Goal: Task Accomplishment & Management: Use online tool/utility

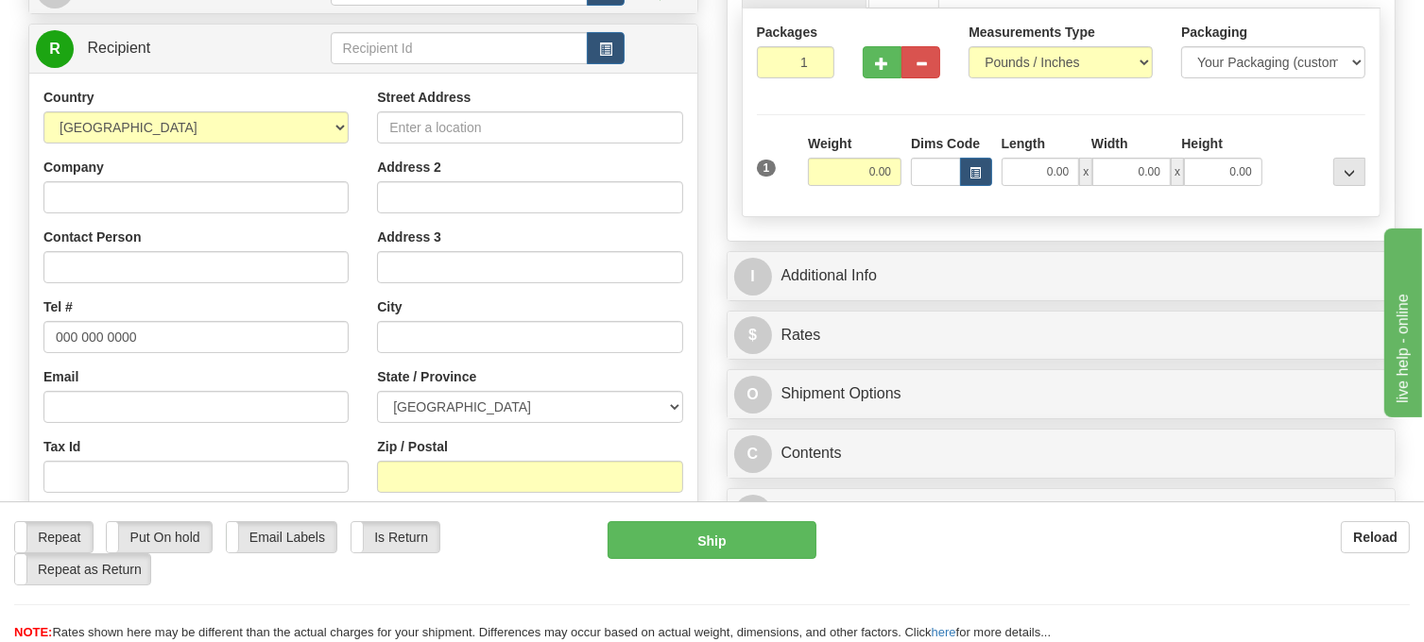
scroll to position [283, 0]
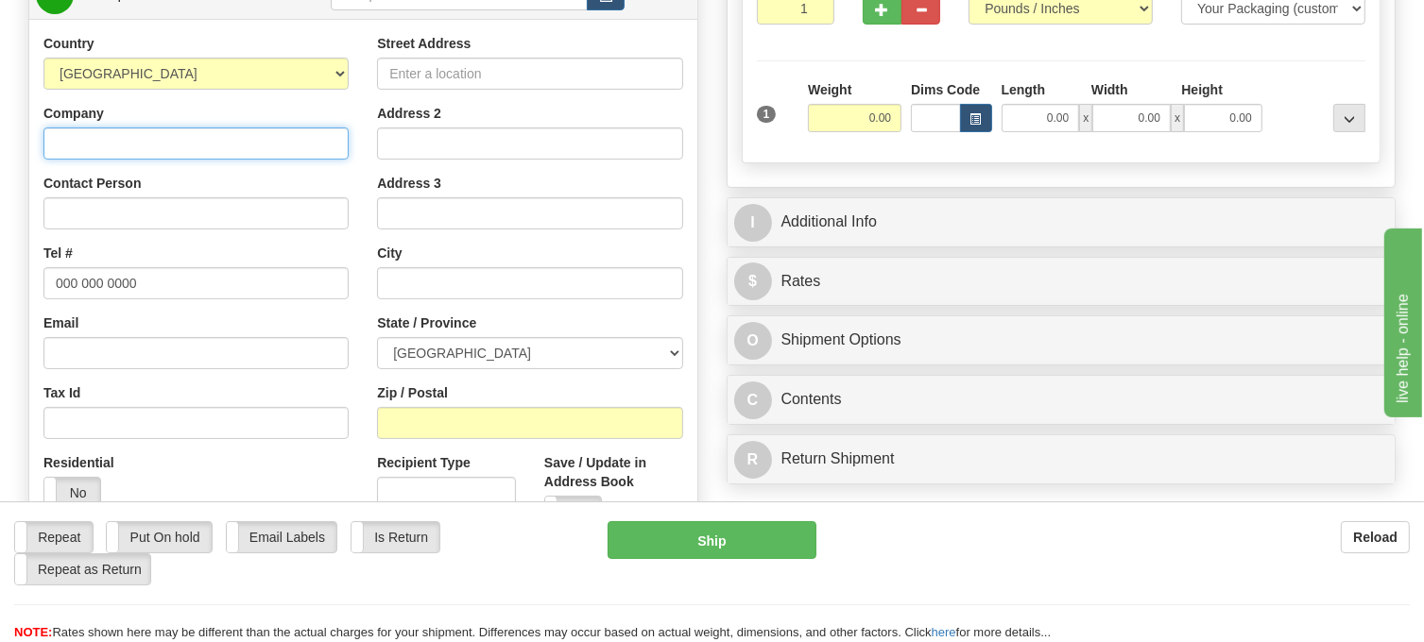
click at [190, 160] on input "Company" at bounding box center [195, 144] width 305 height 32
paste input "Fines Home [GEOGRAPHIC_DATA]"
type input "Fines Home [GEOGRAPHIC_DATA]"
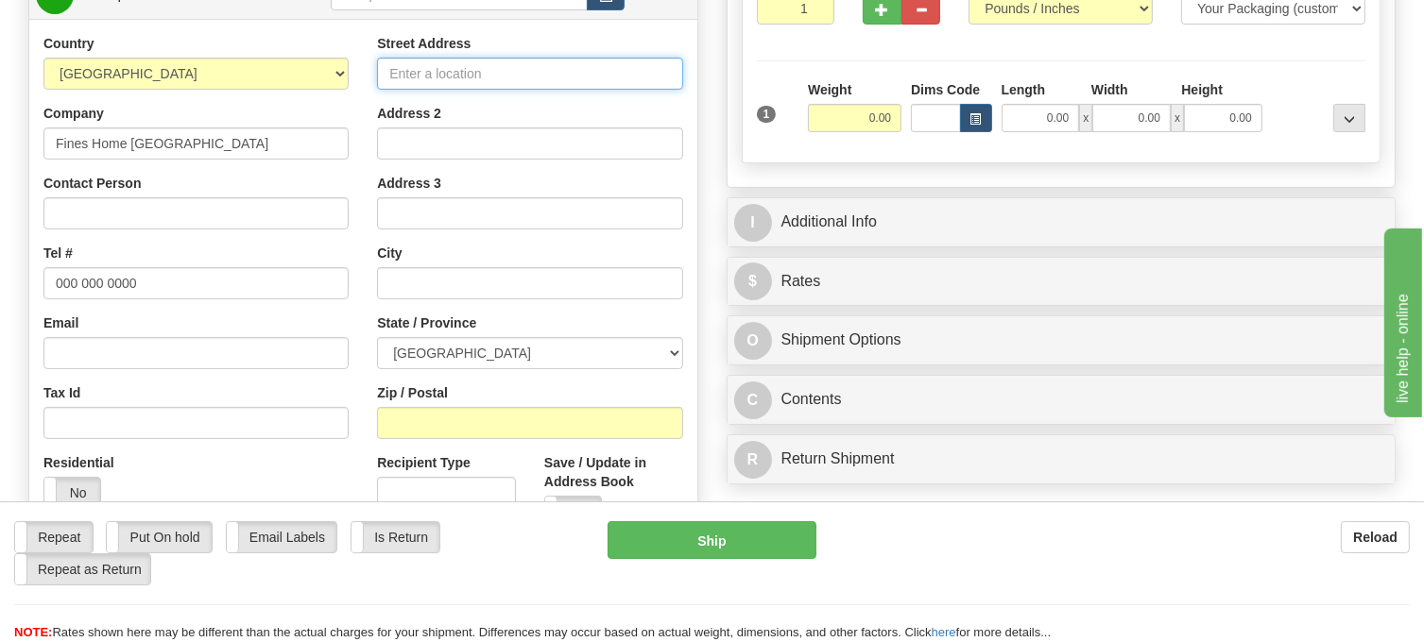
click at [539, 90] on input "Street Address" at bounding box center [529, 74] width 305 height 32
paste input "[STREET_ADDRESS][PERSON_NAME]"
type input "[STREET_ADDRESS][PERSON_NAME]"
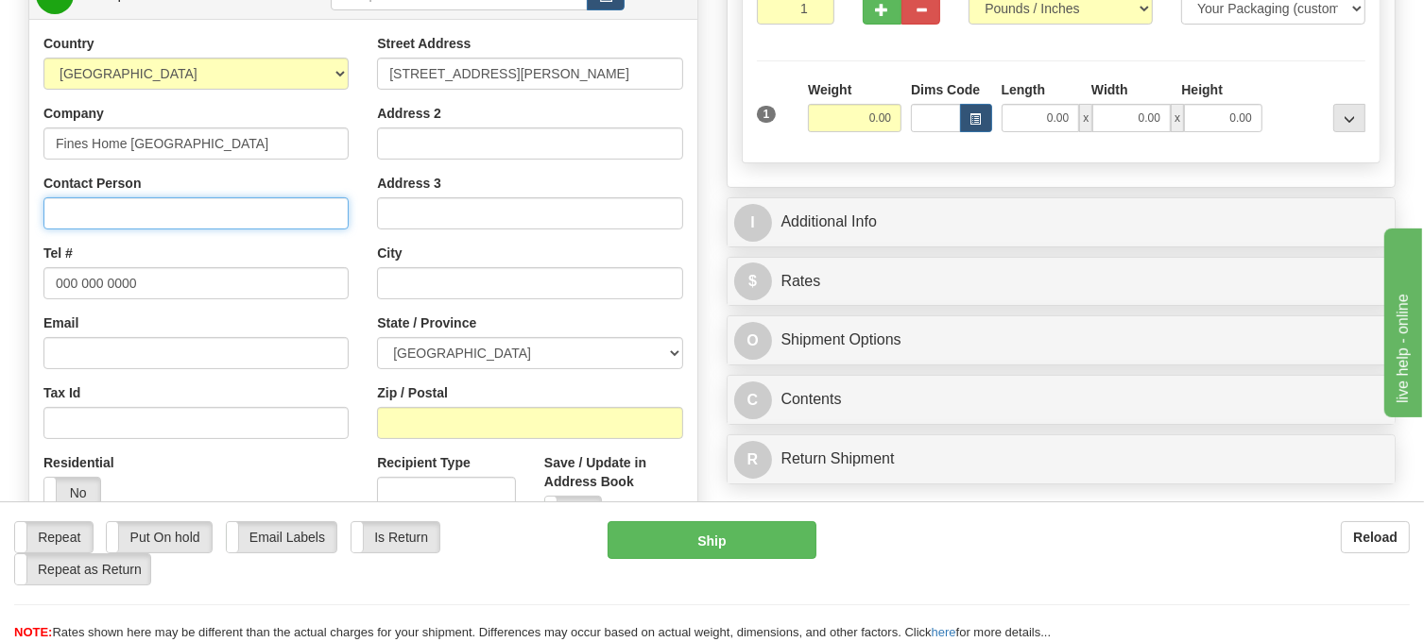
click at [184, 230] on input "Contact Person" at bounding box center [195, 213] width 305 height 32
type input "Attn: [PERSON_NAME]"
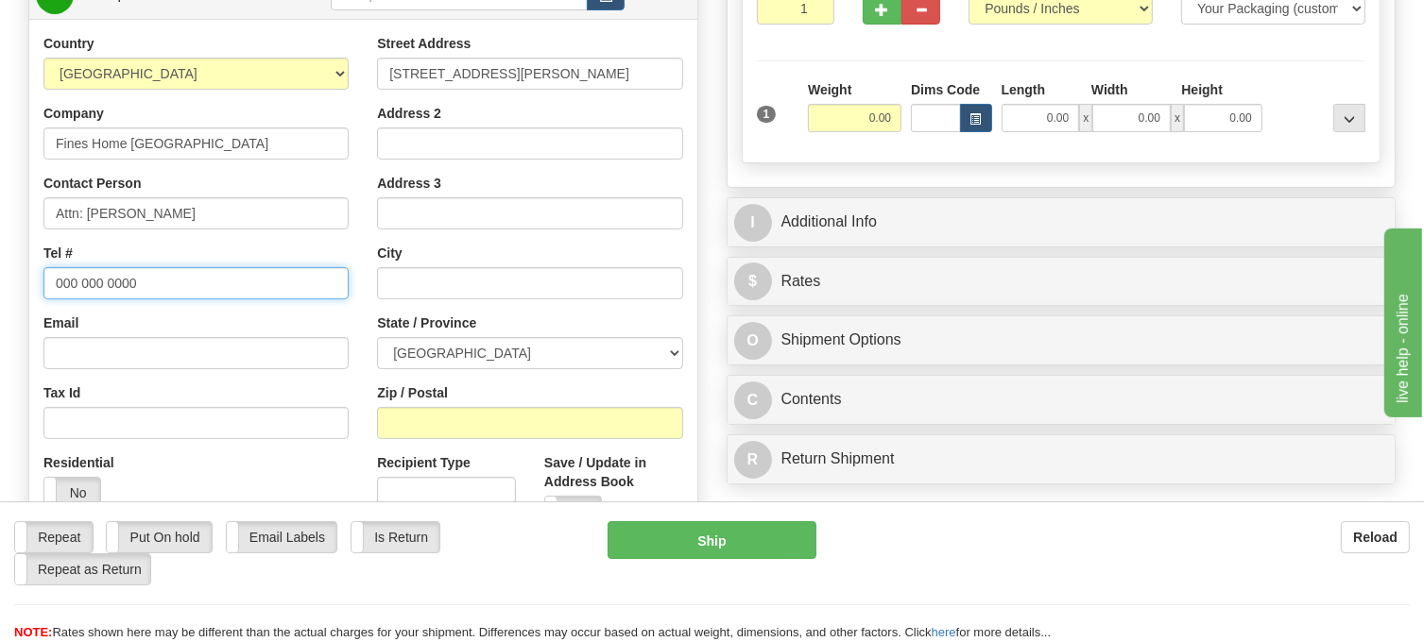
drag, startPoint x: 174, startPoint y: 338, endPoint x: 35, endPoint y: 331, distance: 139.1
click at [35, 331] on div "Country [GEOGRAPHIC_DATA] [GEOGRAPHIC_DATA] [GEOGRAPHIC_DATA] [GEOGRAPHIC_DATA]…" at bounding box center [196, 278] width 334 height 489
paste input "6139323225"
click at [77, 300] on input "6139323225" at bounding box center [195, 283] width 305 height 32
click at [104, 300] on input "613-9323225" at bounding box center [195, 283] width 305 height 32
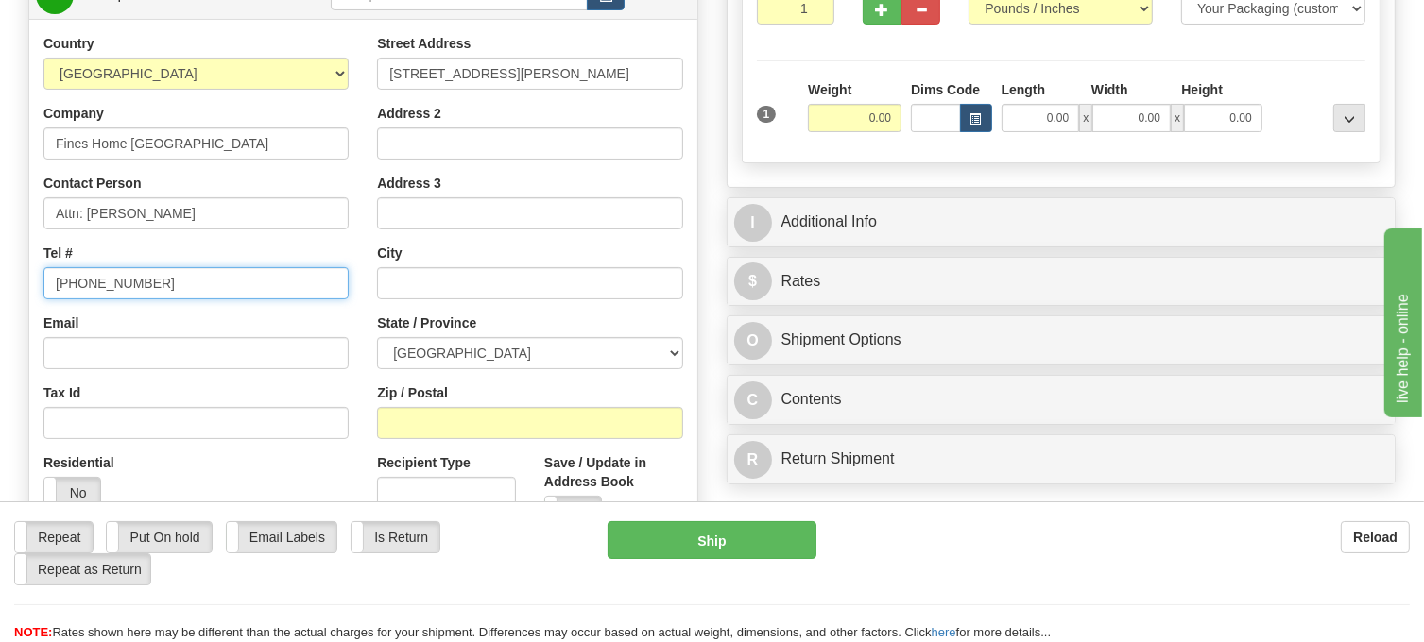
type input "[PHONE_NUMBER]"
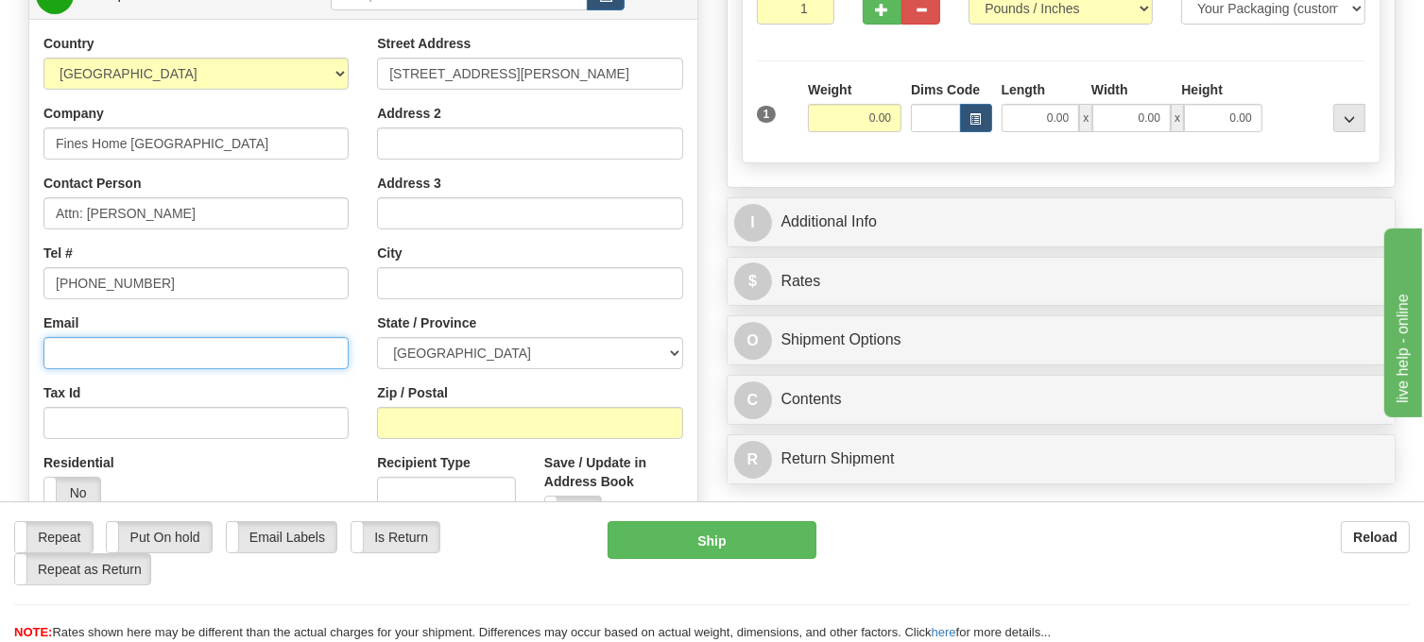
click at [143, 369] on input "Email" at bounding box center [195, 353] width 305 height 32
paste input "[EMAIL_ADDRESS][DOMAIN_NAME]"
type input "[EMAIL_ADDRESS][DOMAIN_NAME]"
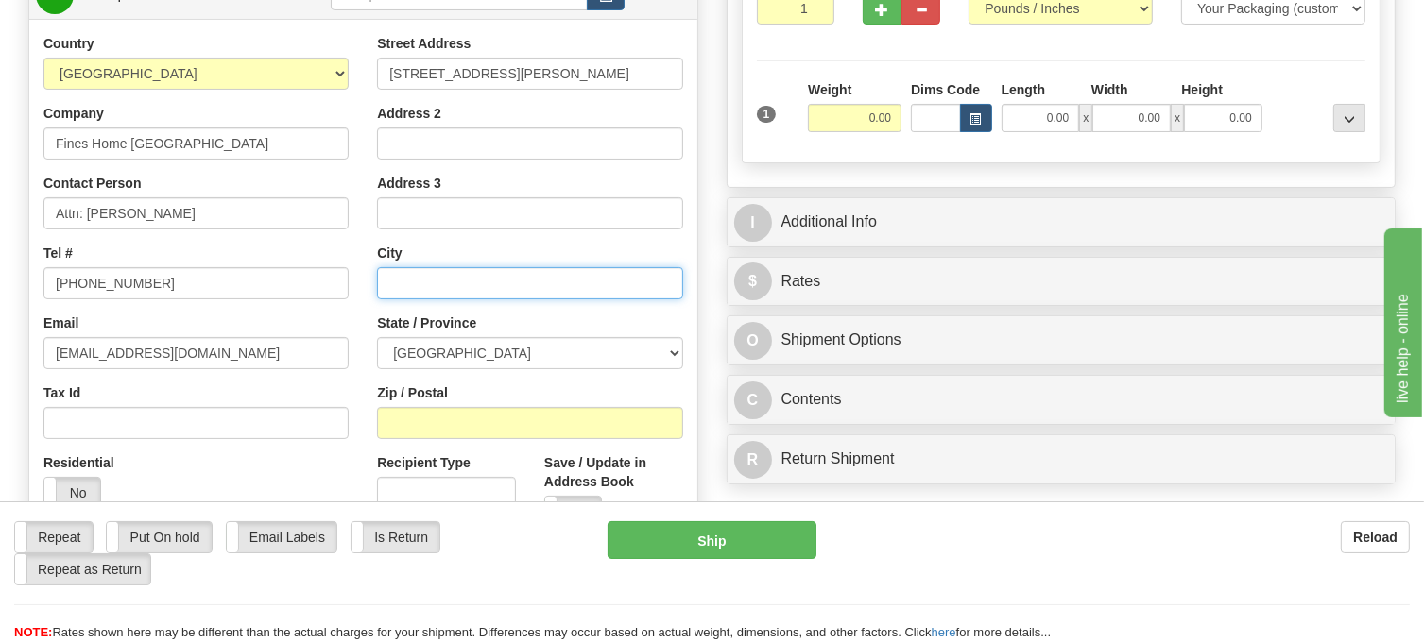
click at [418, 300] on input "text" at bounding box center [529, 283] width 305 height 32
paste input "[GEOGRAPHIC_DATA]"
type input "[GEOGRAPHIC_DATA]"
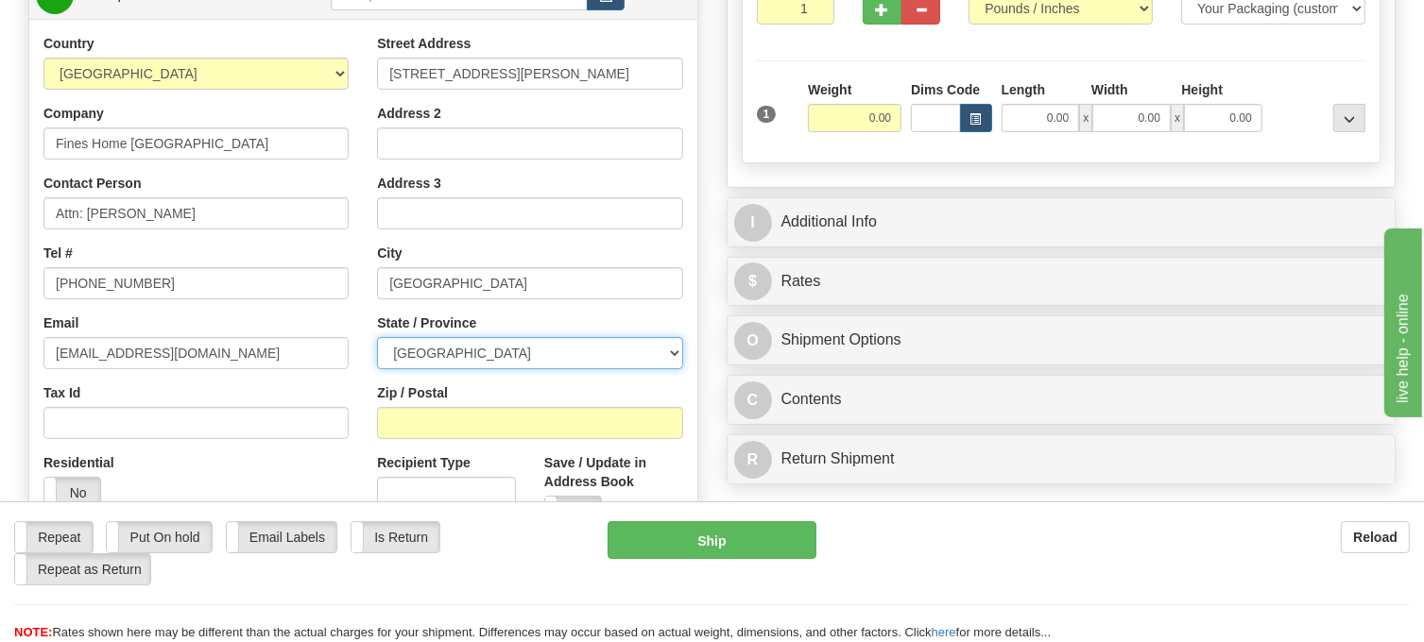
click at [673, 369] on select "[GEOGRAPHIC_DATA] [GEOGRAPHIC_DATA] [GEOGRAPHIC_DATA] [GEOGRAPHIC_DATA] [GEOGRA…" at bounding box center [529, 353] width 305 height 32
select select "ON"
click at [377, 369] on select "[GEOGRAPHIC_DATA] [GEOGRAPHIC_DATA] [GEOGRAPHIC_DATA] [GEOGRAPHIC_DATA] [GEOGRA…" at bounding box center [529, 353] width 305 height 32
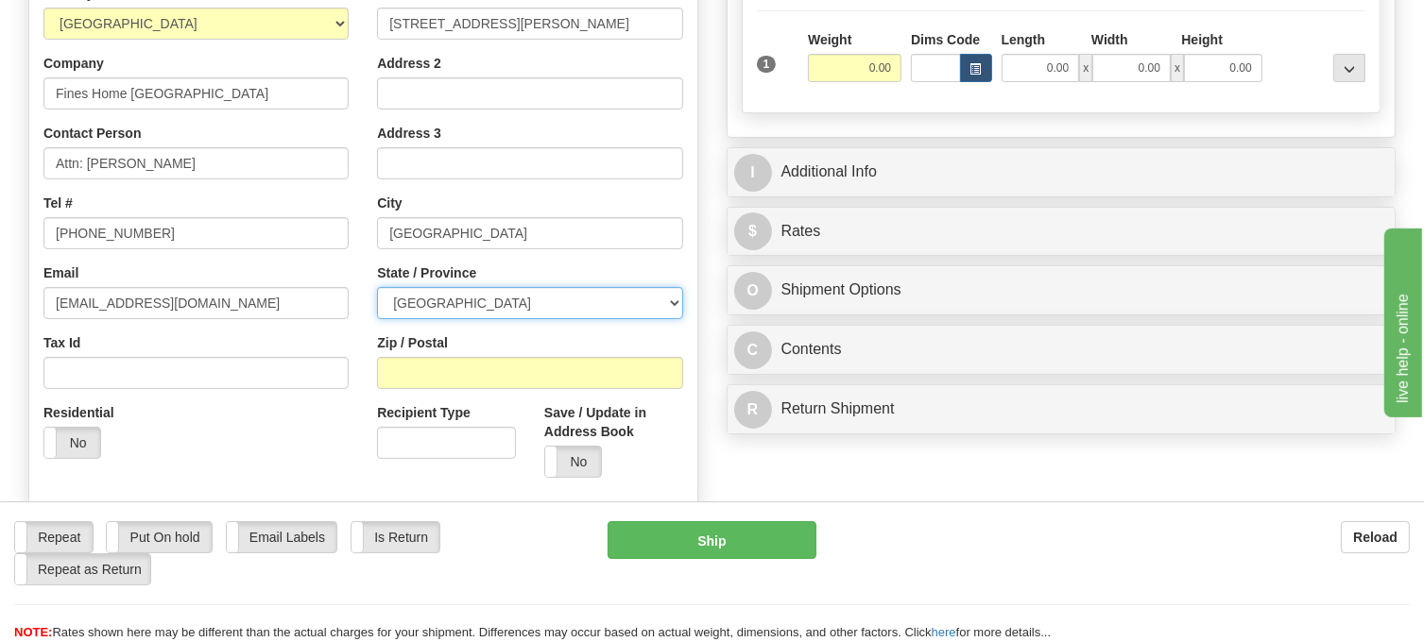
scroll to position [378, 0]
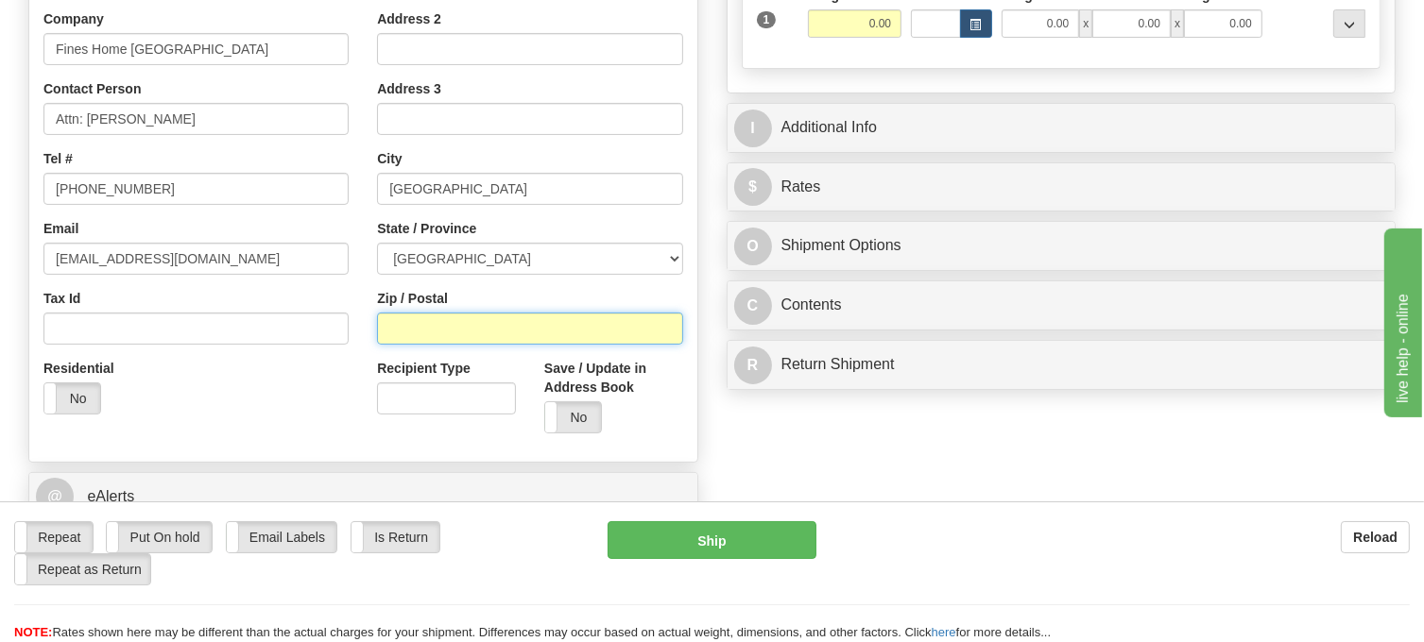
click at [429, 345] on input "Zip / Postal" at bounding box center [529, 329] width 305 height 32
paste input "K6J5N4"
click at [410, 345] on input "K6J5N4" at bounding box center [529, 329] width 305 height 32
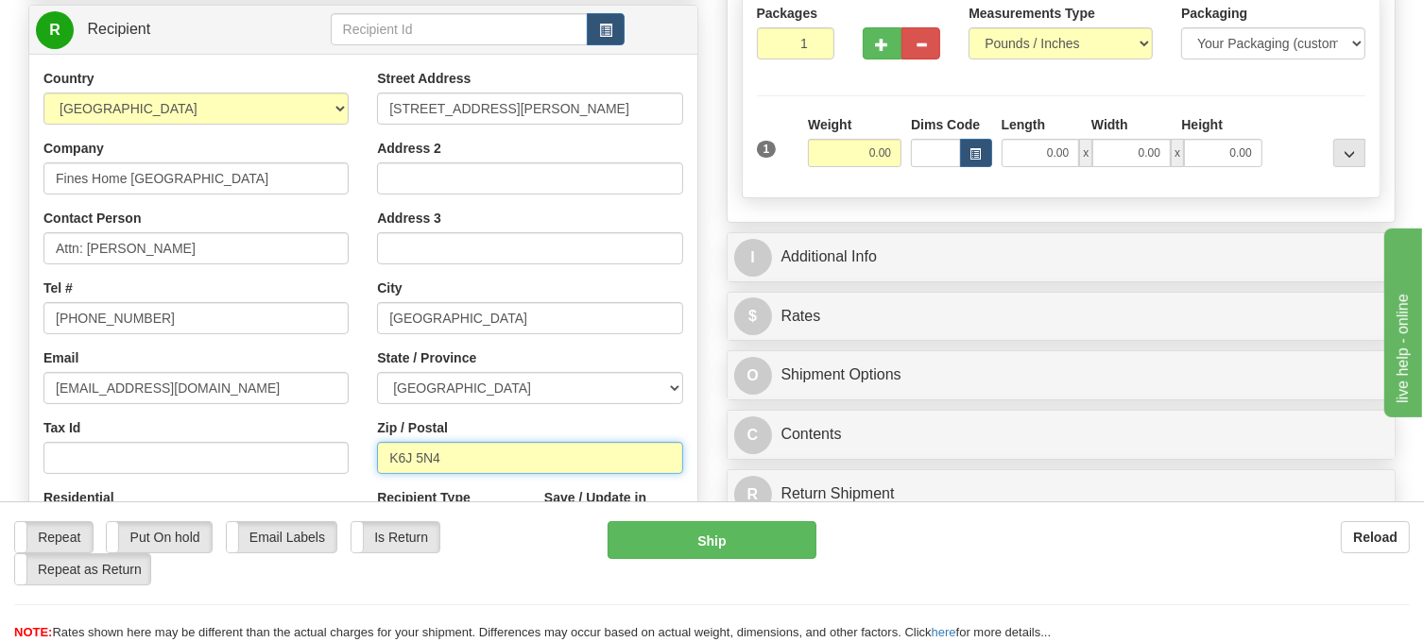
scroll to position [189, 0]
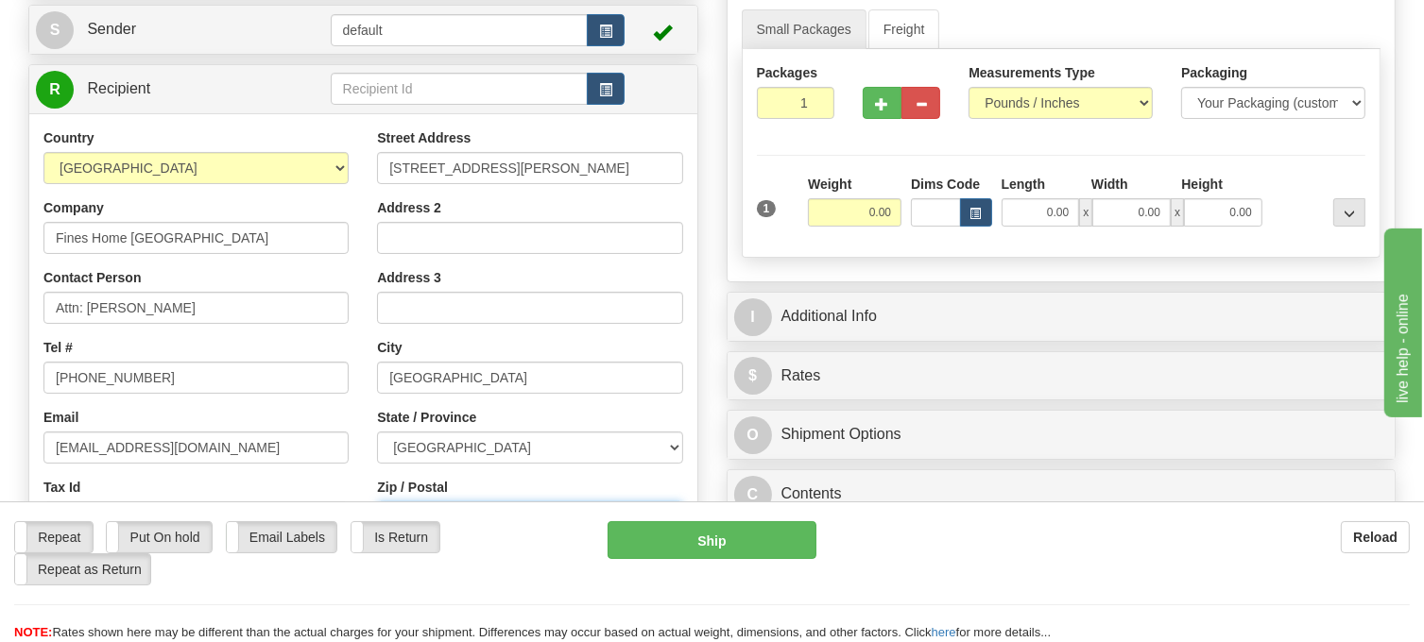
type input "K6J 5N4"
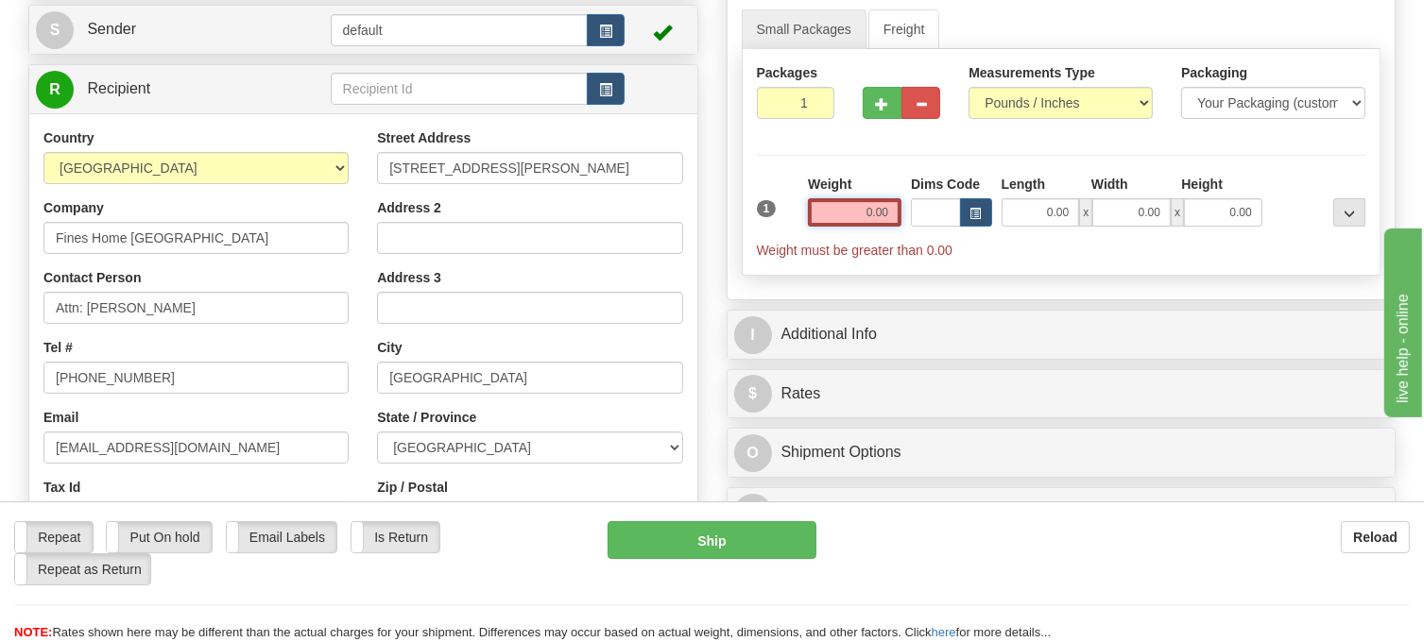
drag, startPoint x: 866, startPoint y: 250, endPoint x: 892, endPoint y: 253, distance: 25.7
click at [892, 227] on input "0.00" at bounding box center [855, 212] width 94 height 28
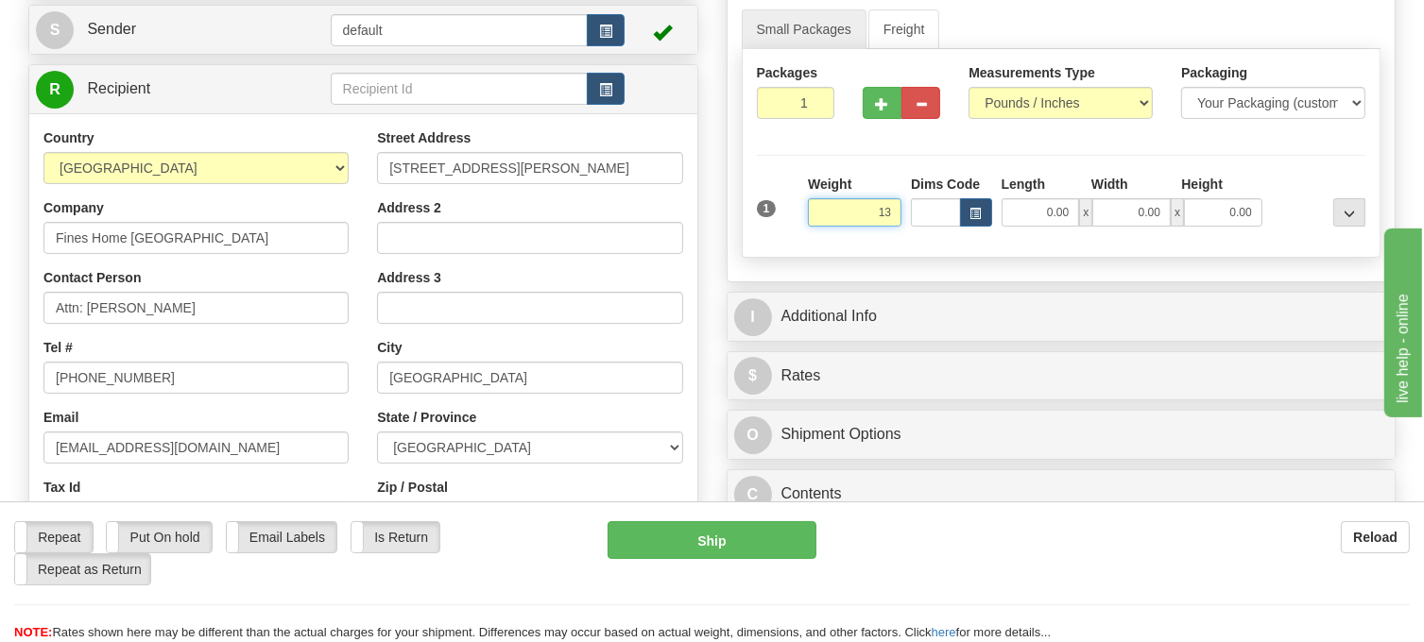
click button "Delete" at bounding box center [0, 0] width 0 height 0
type input "13.00"
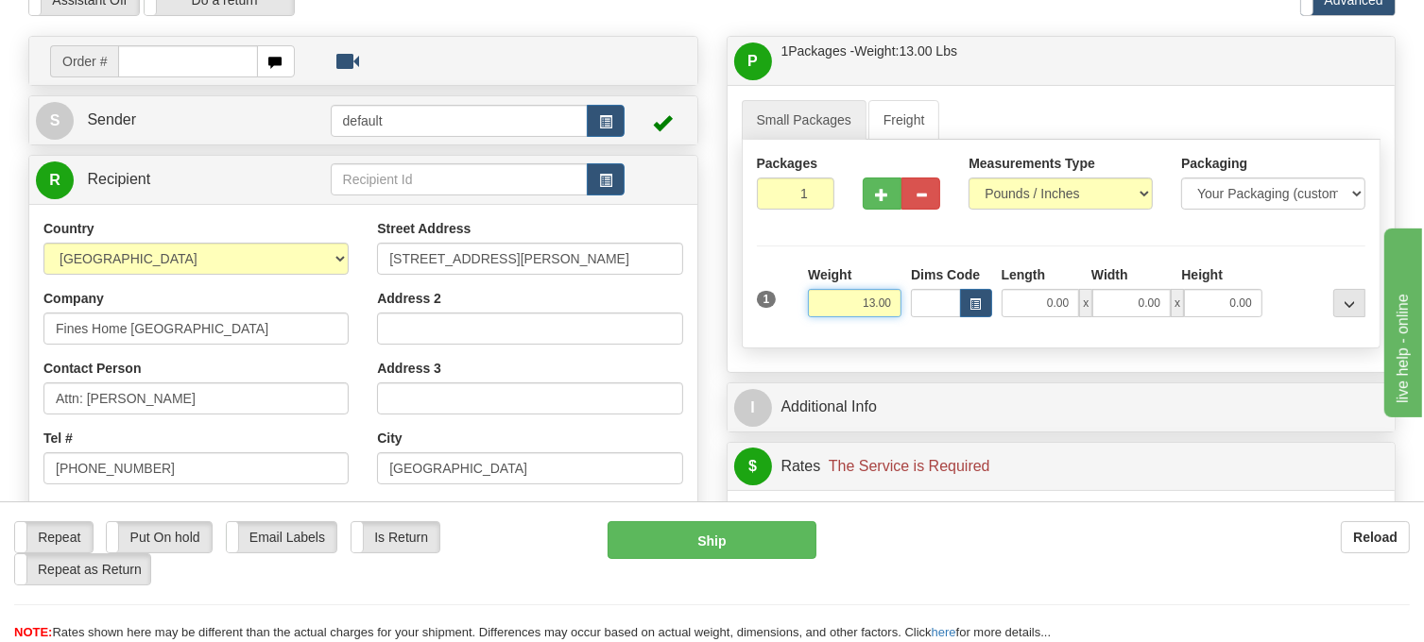
scroll to position [94, 0]
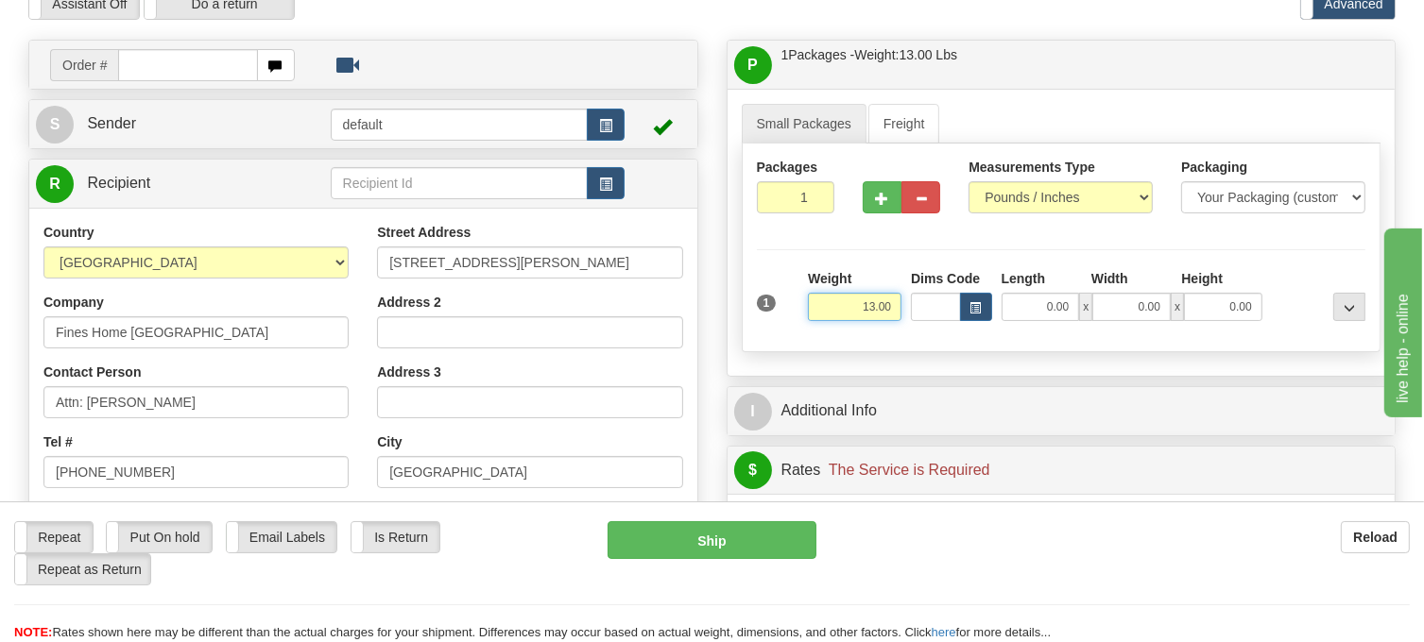
click button "Delete" at bounding box center [0, 0] width 0 height 0
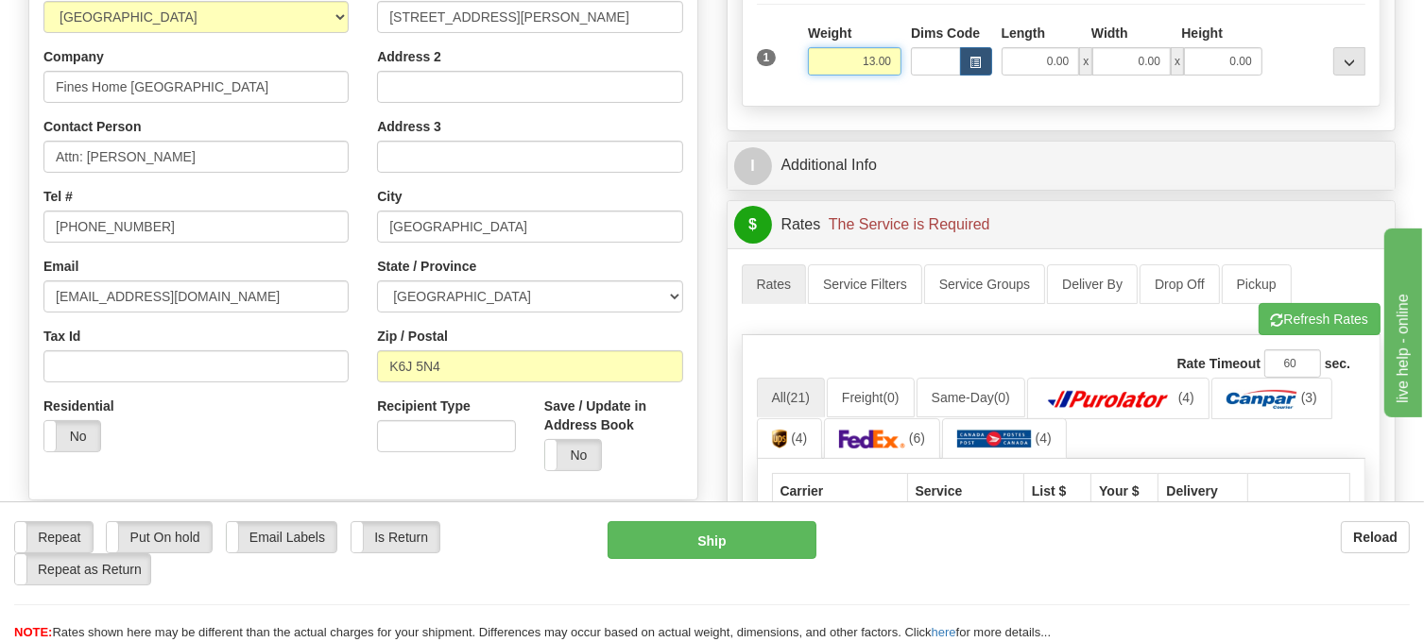
scroll to position [378, 0]
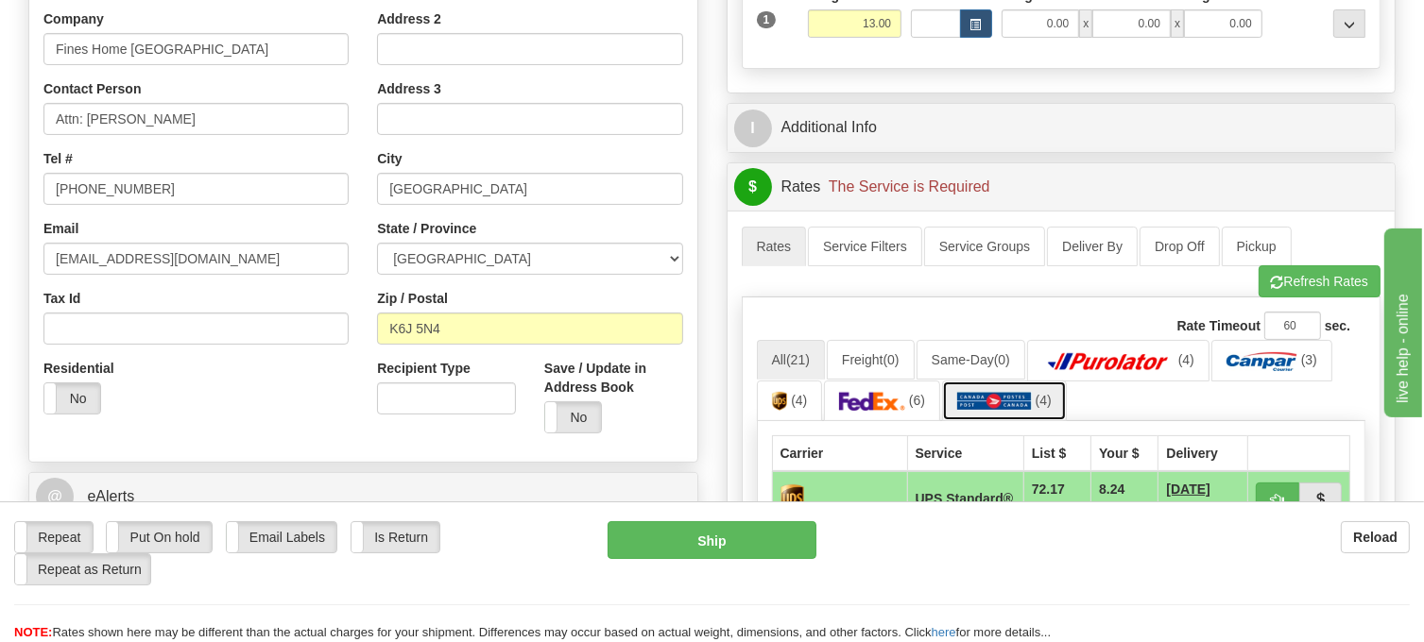
click at [973, 411] on img at bounding box center [994, 401] width 75 height 19
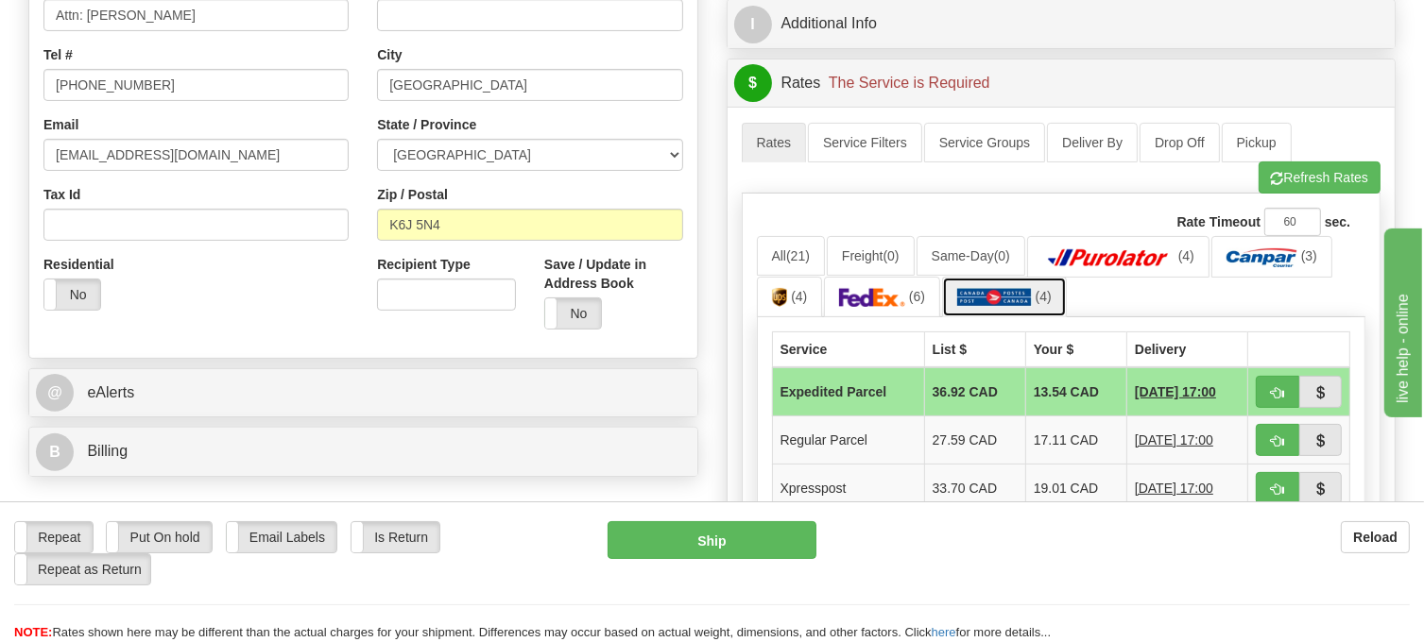
scroll to position [472, 0]
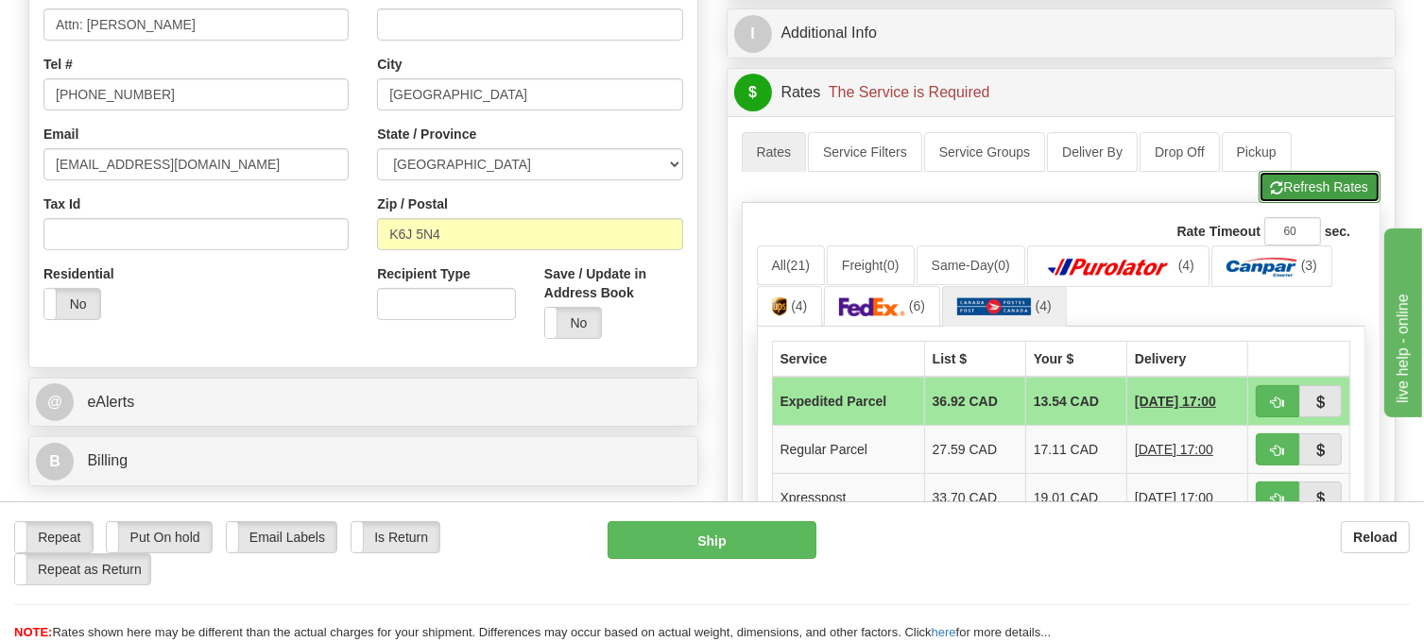
click at [1300, 203] on button "Refresh Rates" at bounding box center [1320, 187] width 122 height 32
click at [999, 317] on img at bounding box center [994, 307] width 75 height 19
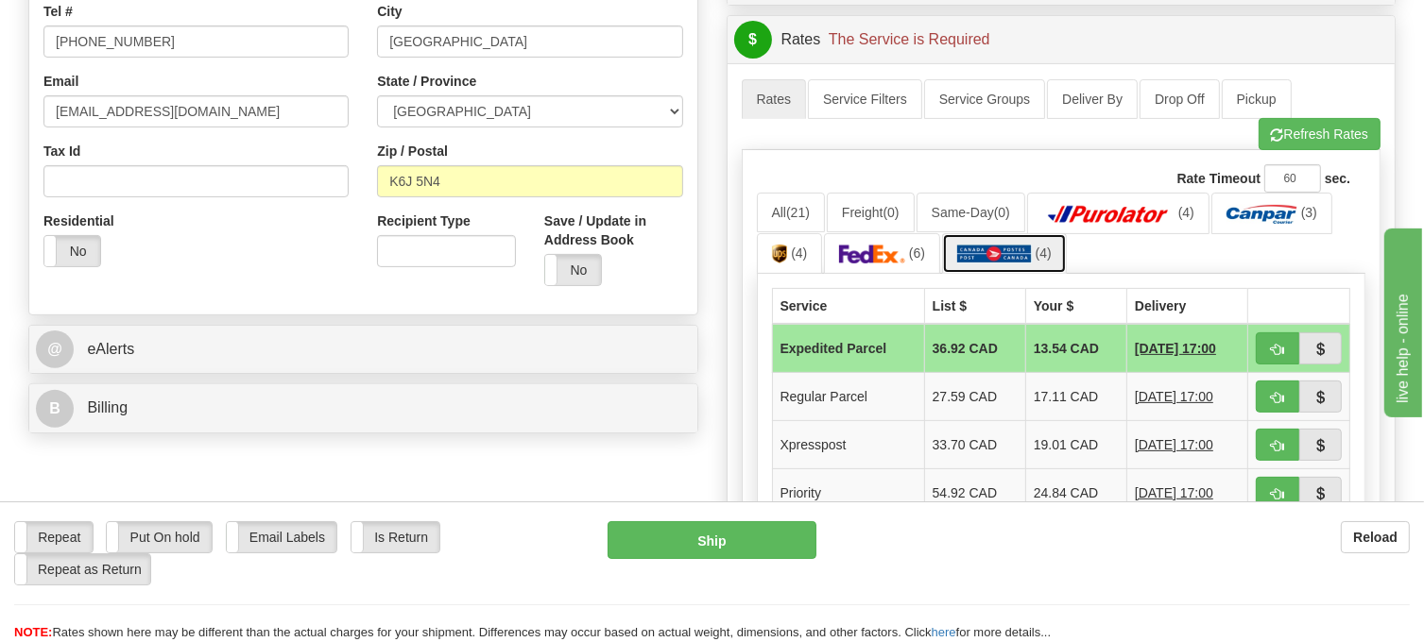
scroll to position [567, 0]
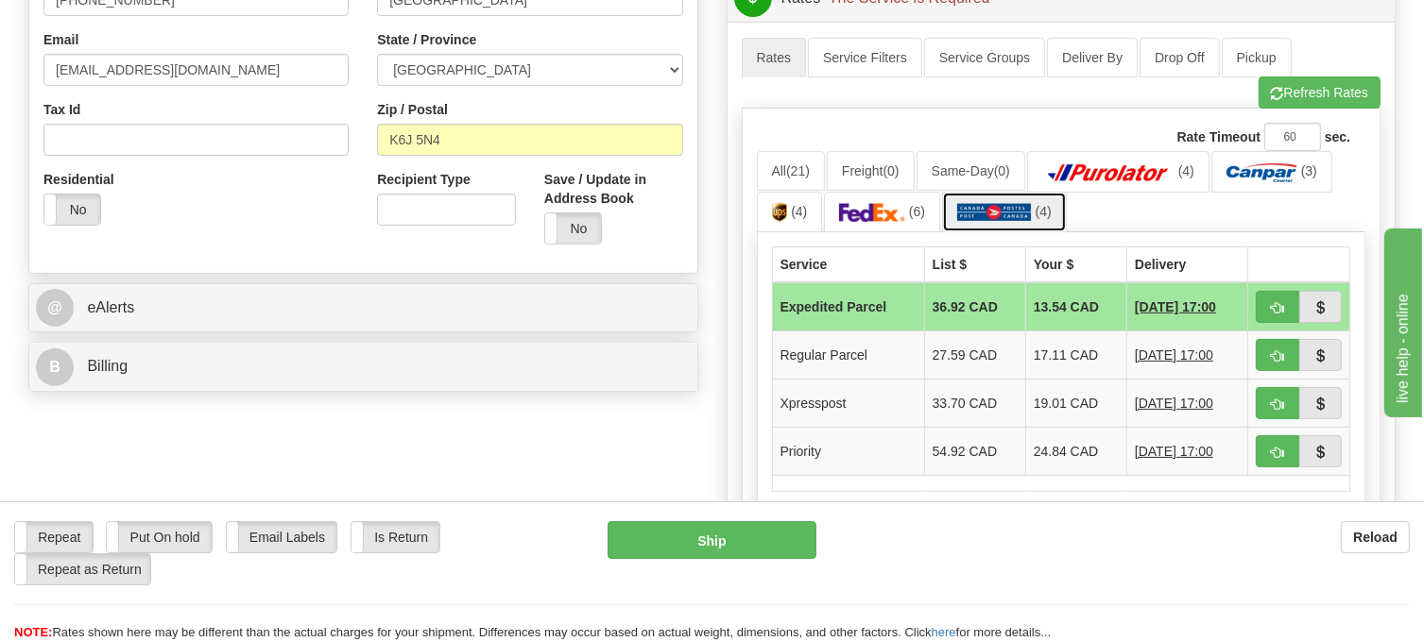
click at [1002, 222] on img at bounding box center [994, 212] width 75 height 19
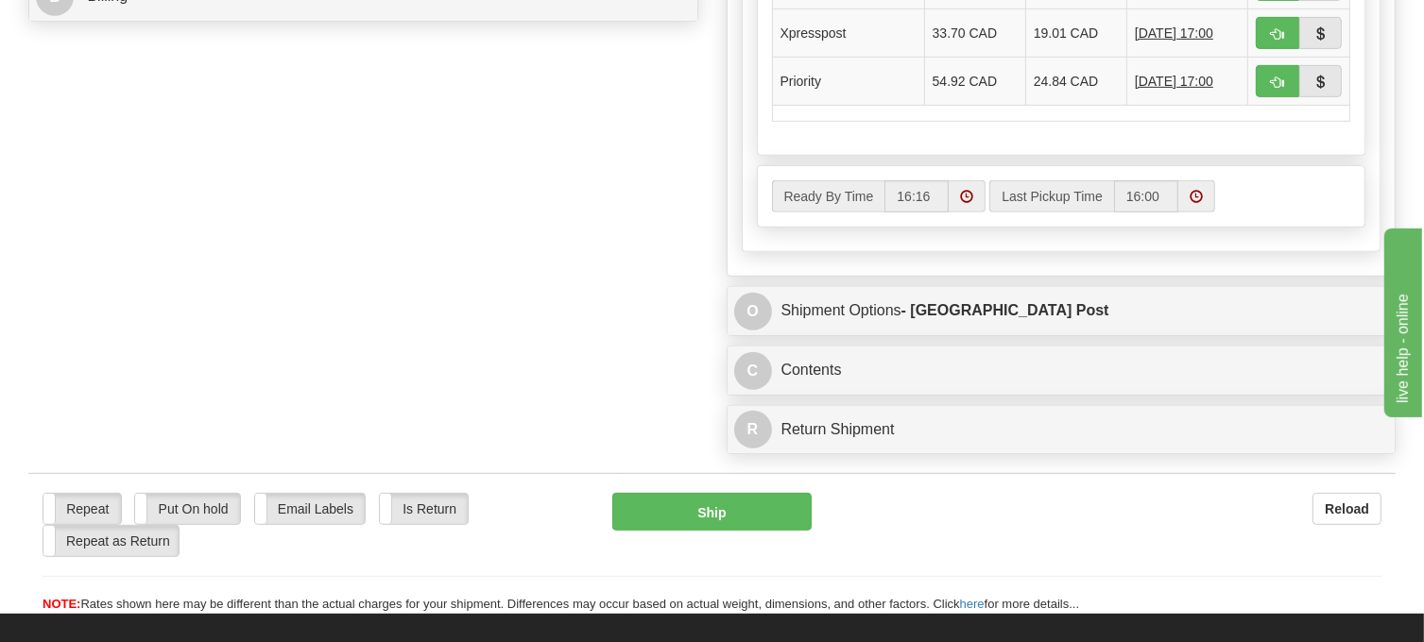
scroll to position [1039, 0]
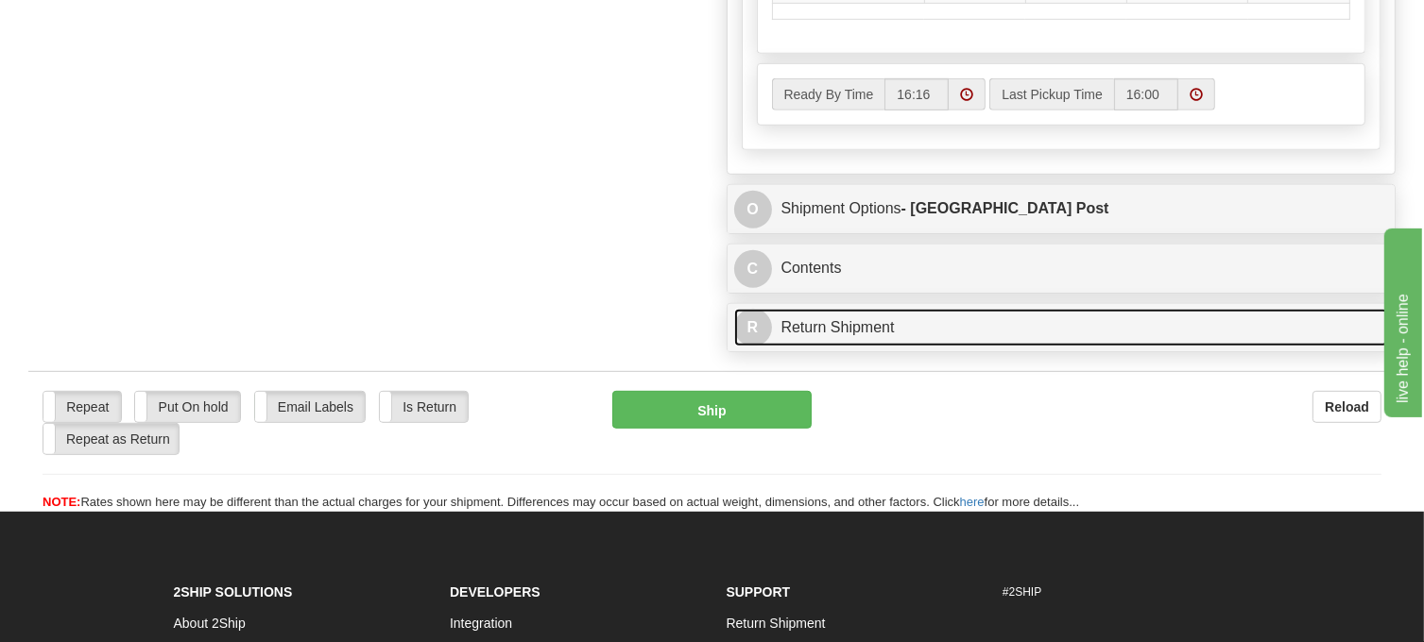
click at [869, 348] on link "R Return Shipment" at bounding box center [1061, 328] width 655 height 39
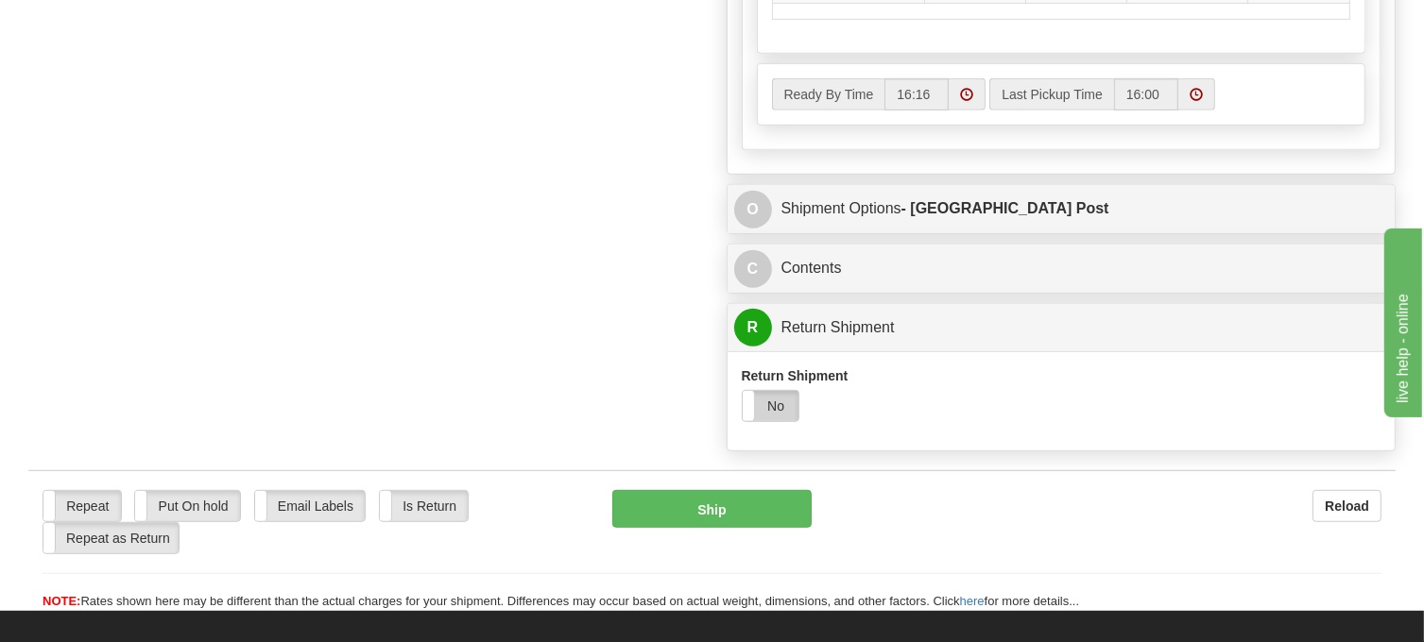
click at [782, 421] on label "No" at bounding box center [771, 406] width 56 height 30
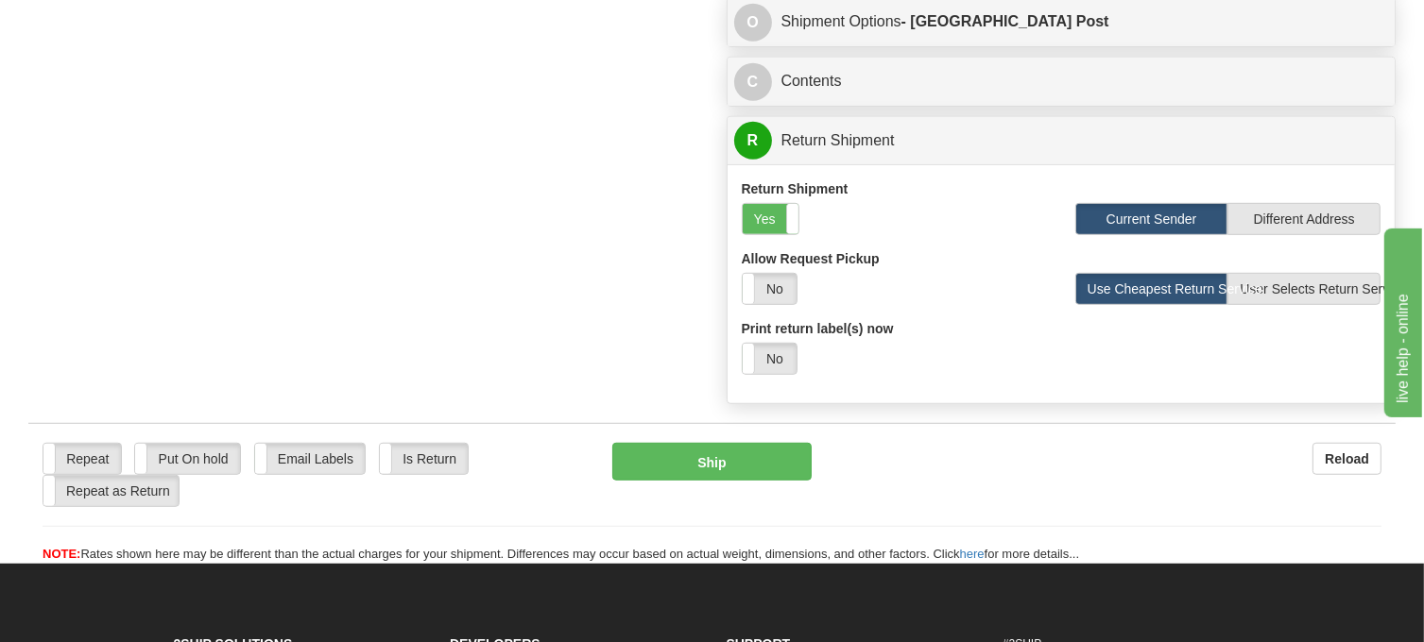
scroll to position [1228, 0]
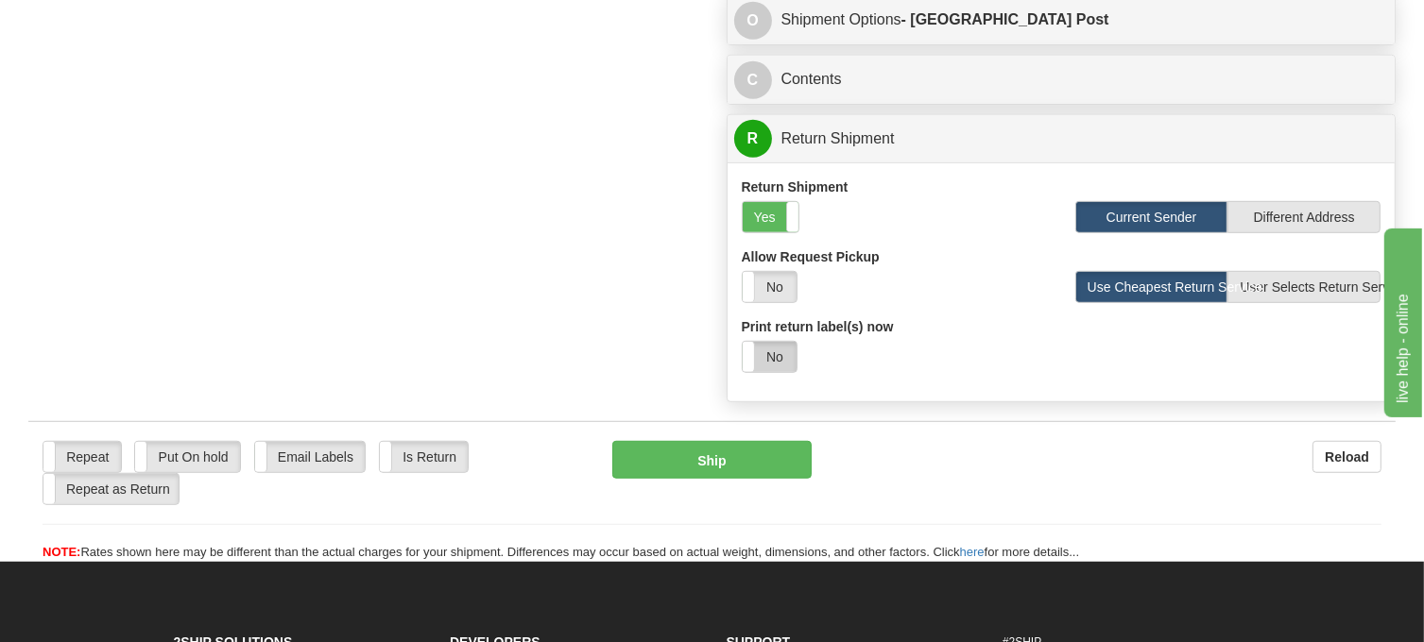
click at [779, 372] on label "No" at bounding box center [770, 357] width 54 height 30
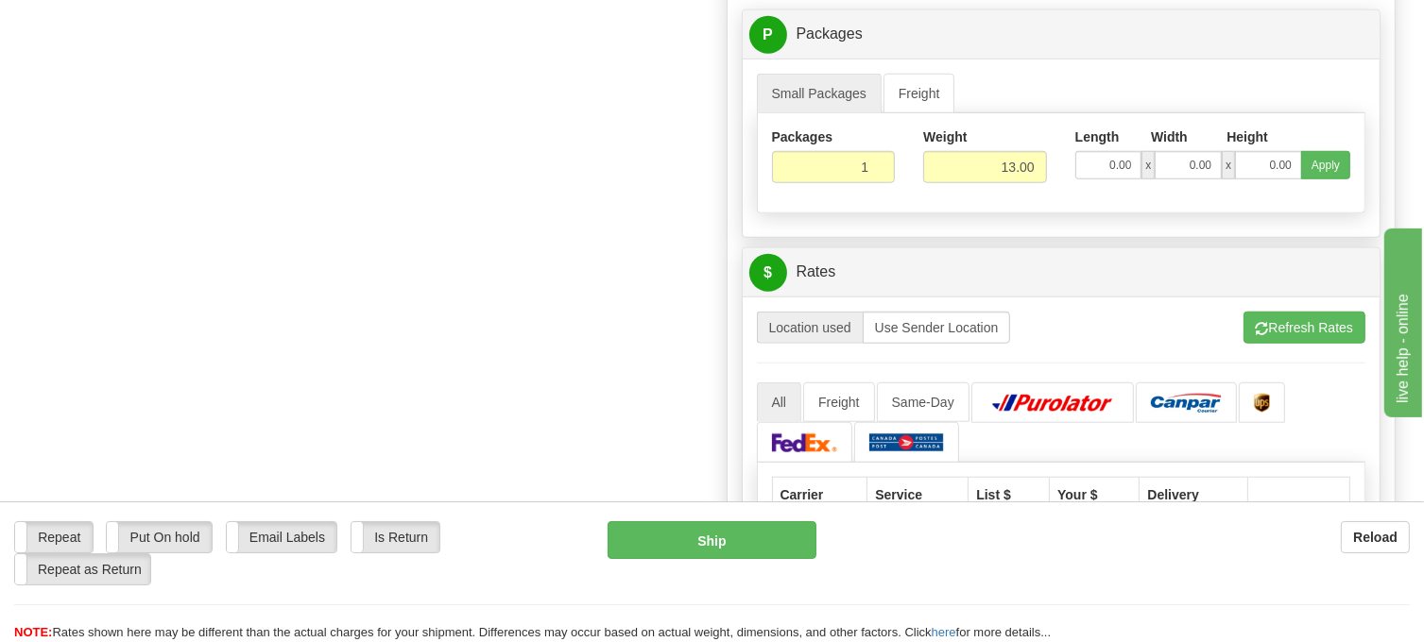
scroll to position [1701, 0]
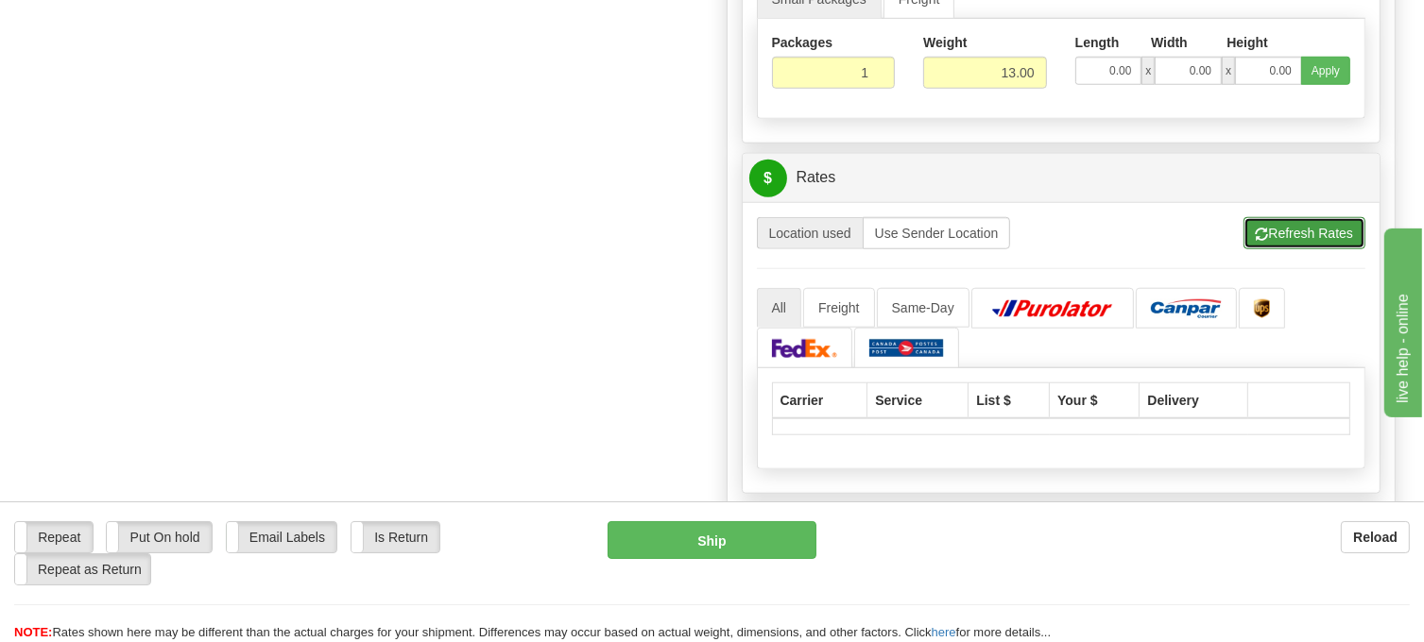
click at [1285, 249] on button "Refresh Rates" at bounding box center [1304, 233] width 122 height 32
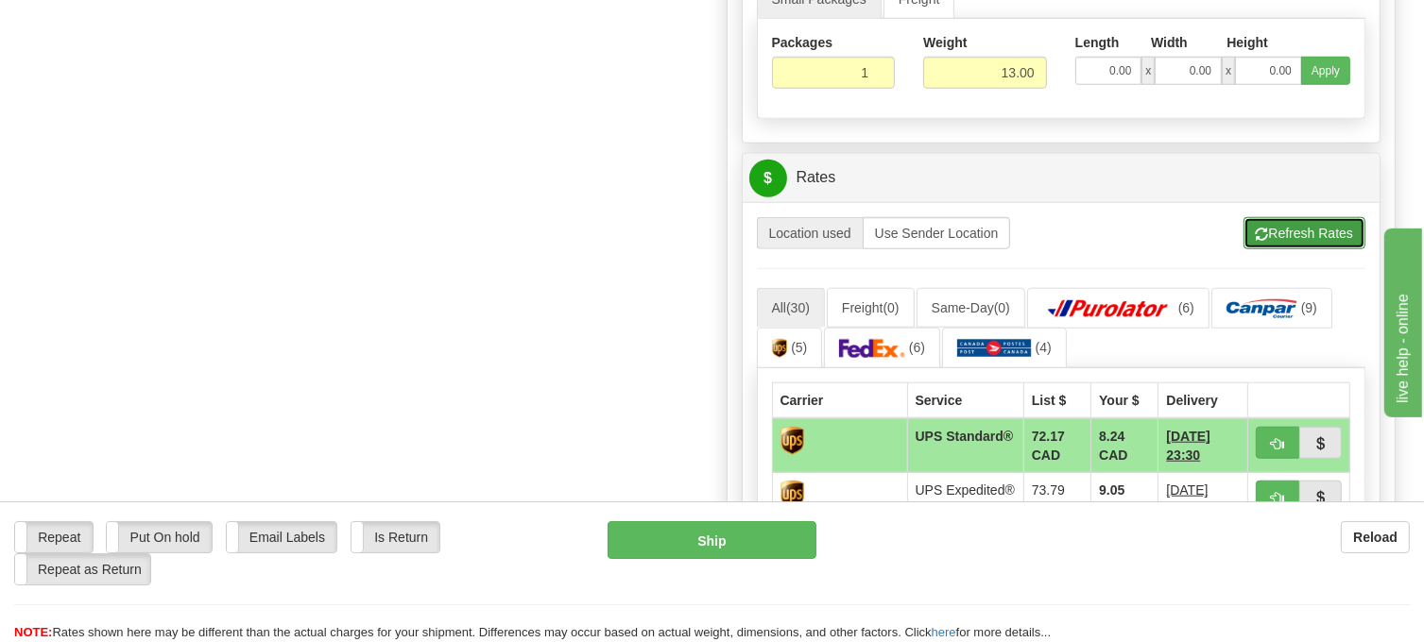
click at [1283, 249] on button "Refresh Rates" at bounding box center [1304, 233] width 122 height 32
click at [986, 358] on img at bounding box center [994, 348] width 75 height 19
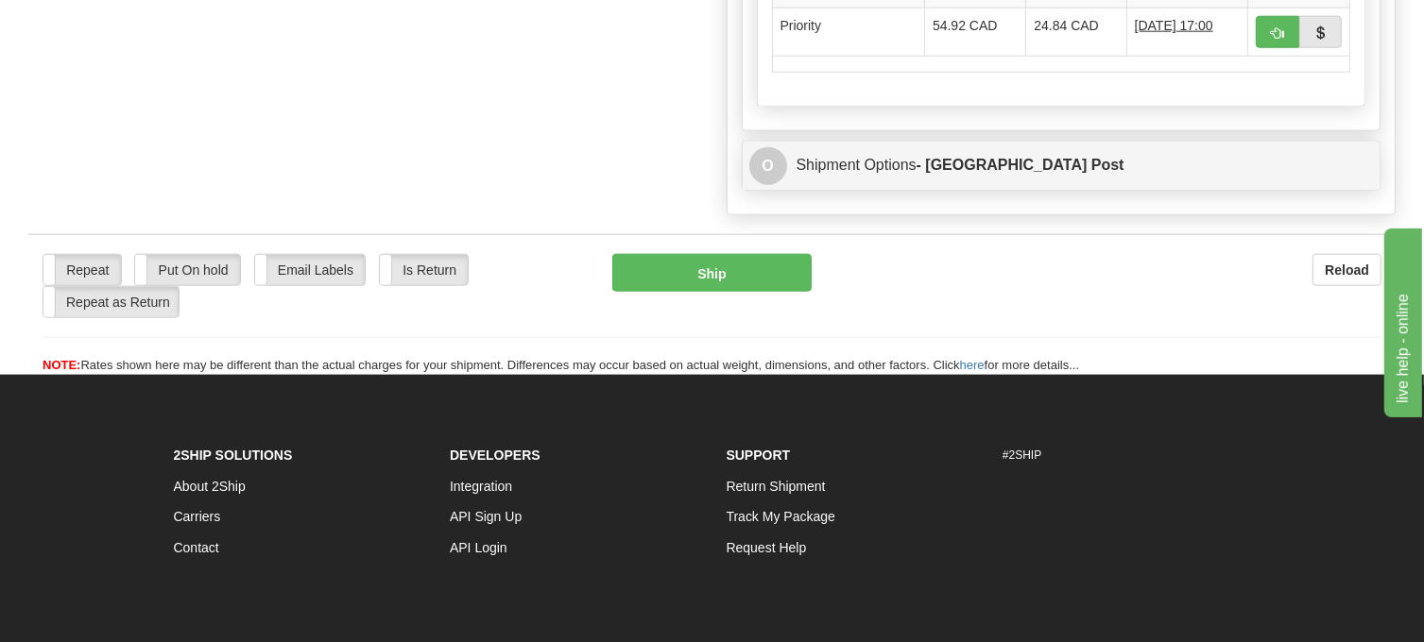
scroll to position [2268, 0]
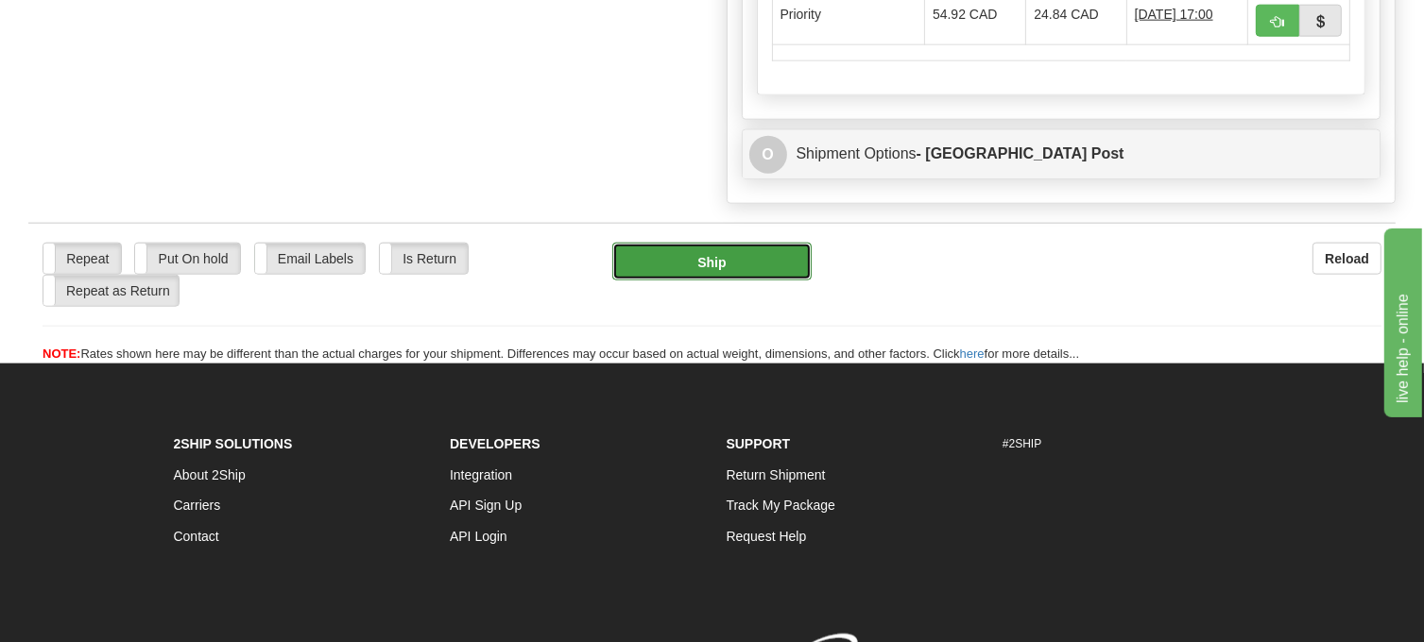
click at [699, 281] on button "Ship" at bounding box center [711, 262] width 199 height 38
type input "DOM.EP"
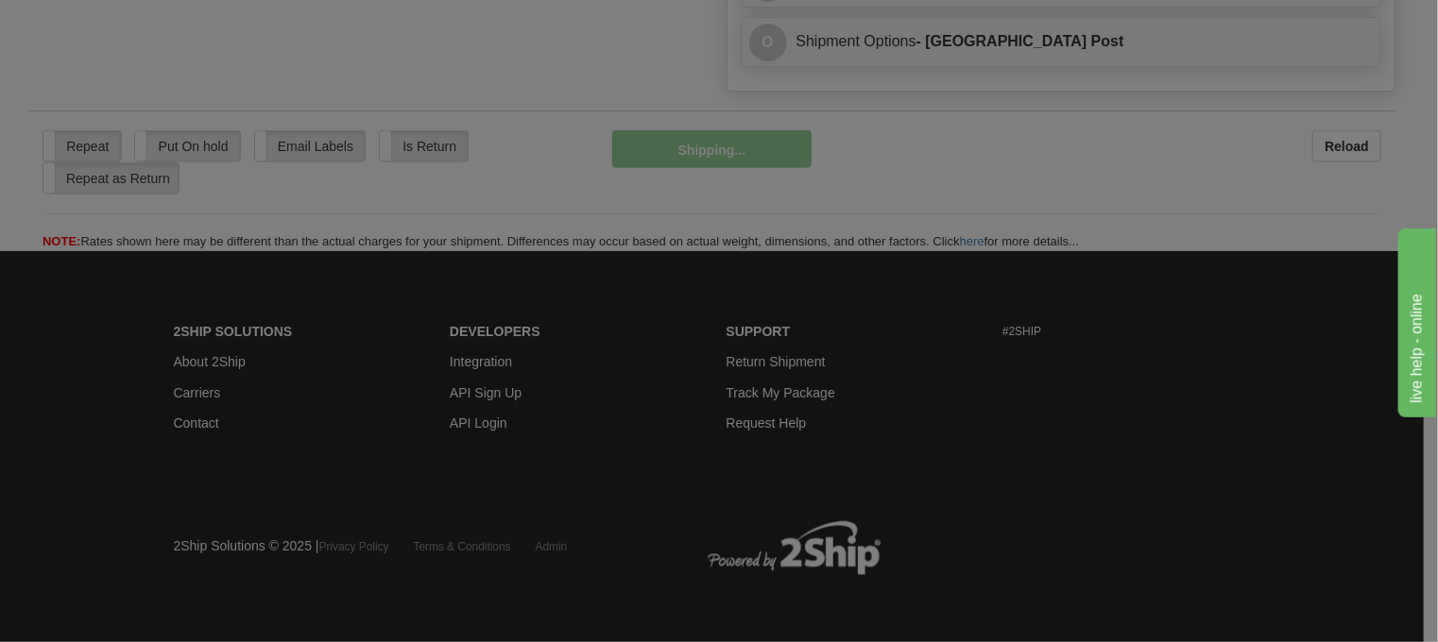
scroll to position [1353, 0]
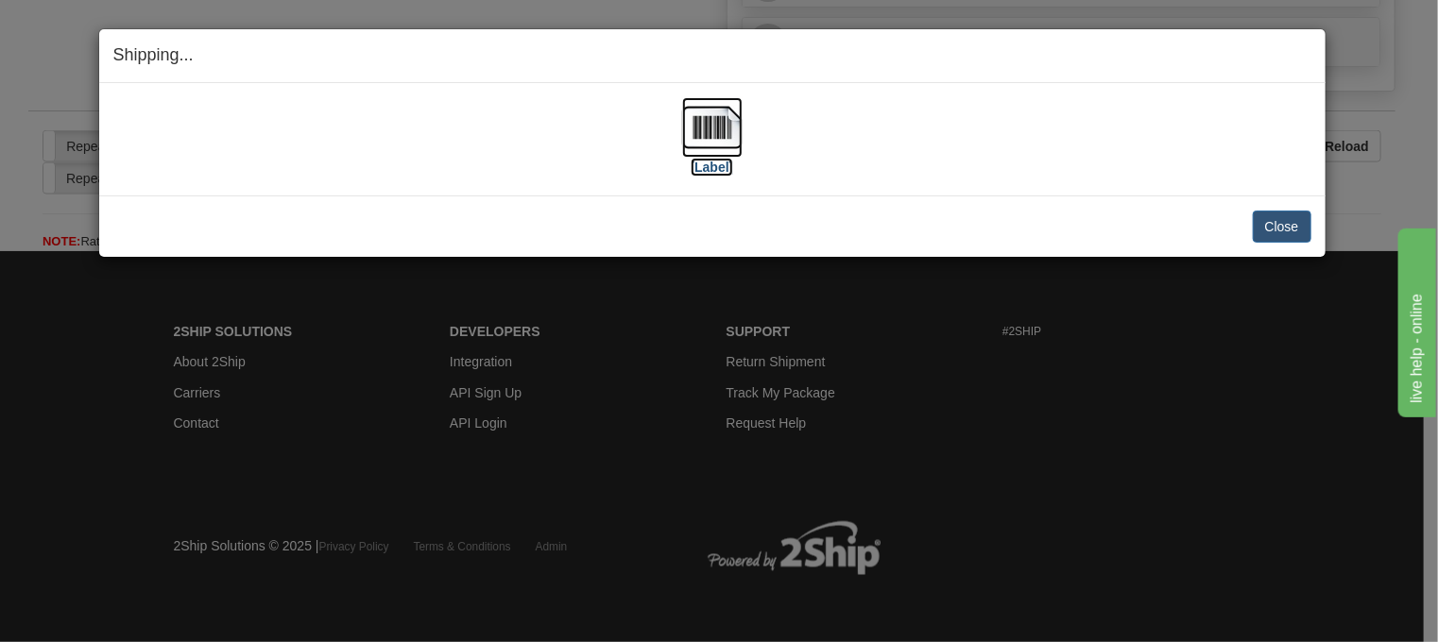
click at [707, 116] on img at bounding box center [712, 127] width 60 height 60
